Goal: Check status: Check status

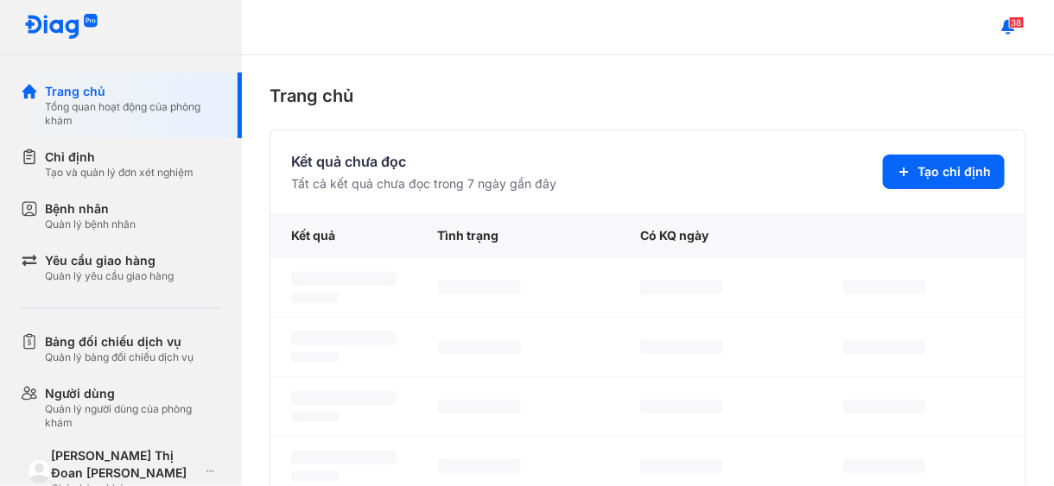
scroll to position [259, 0]
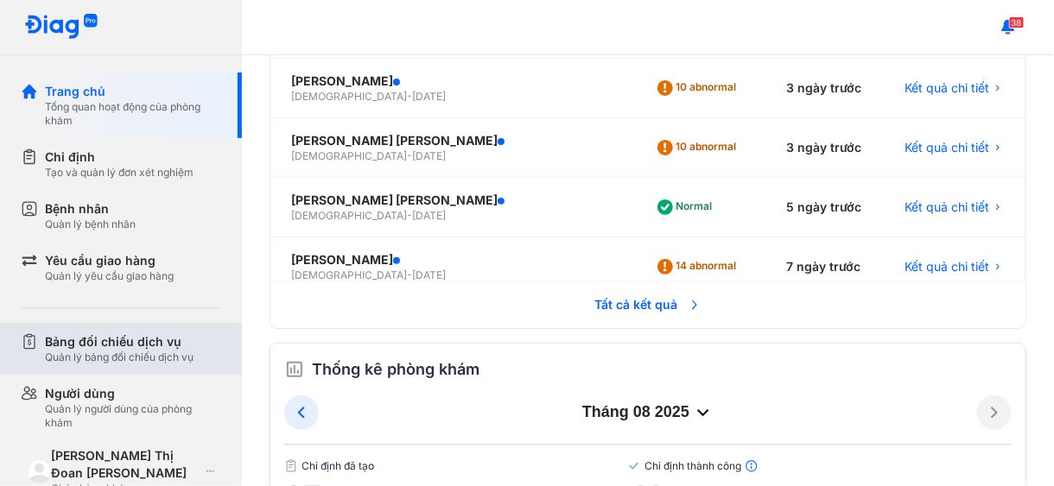
click at [157, 342] on div "Bảng đối chiếu dịch vụ" at bounding box center [119, 342] width 149 height 17
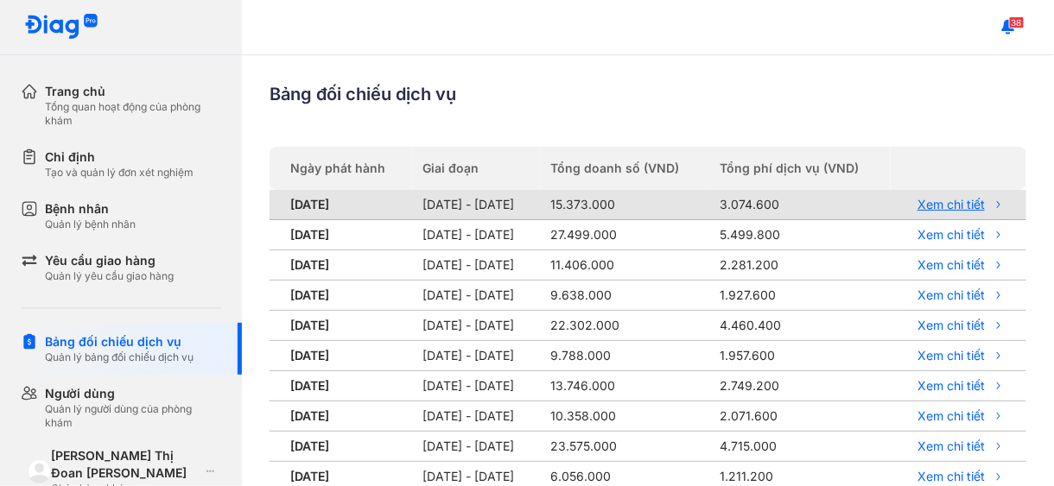
click at [922, 200] on link "Xem chi tiết" at bounding box center [953, 205] width 105 height 16
